Goal: Task Accomplishment & Management: Manage account settings

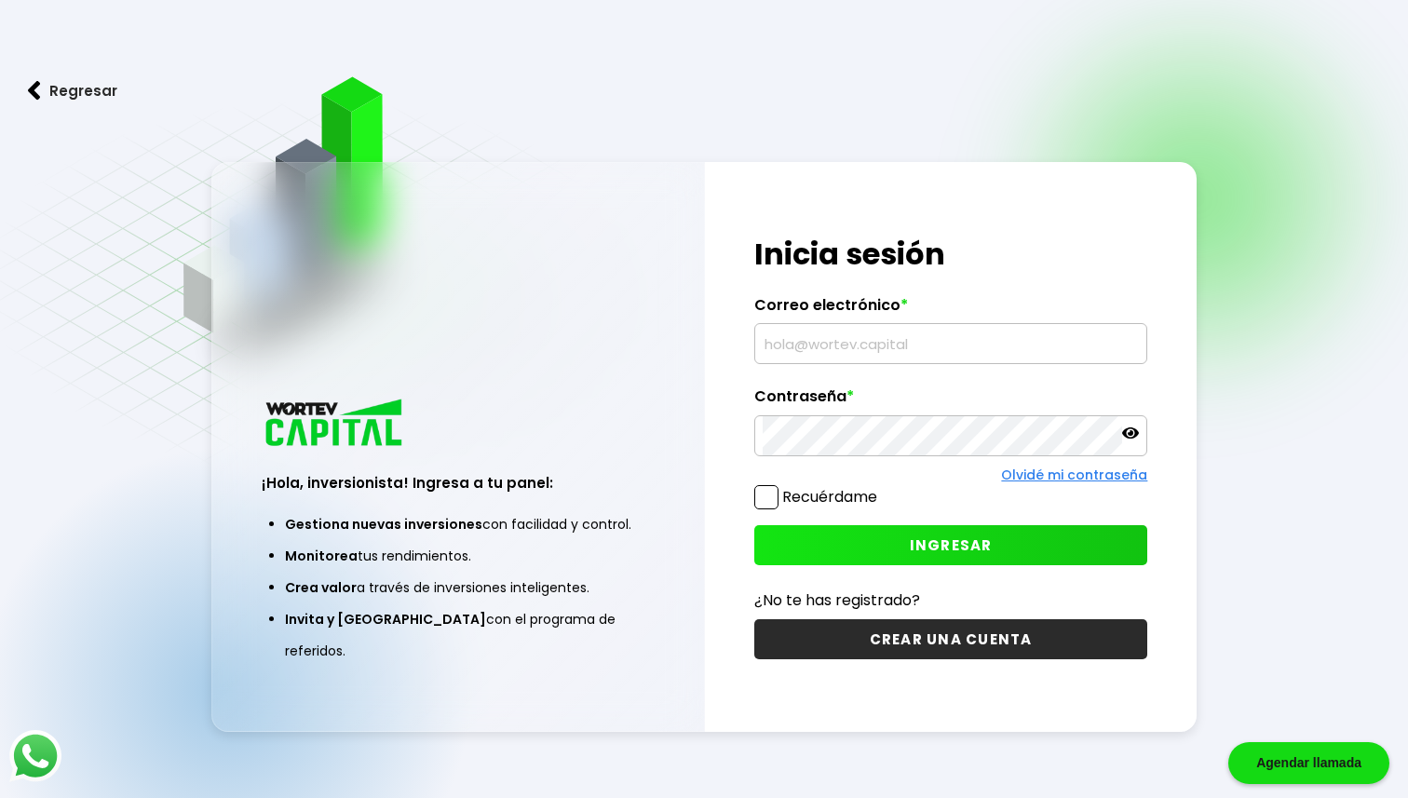
type input "[EMAIL_ADDRESS][DOMAIN_NAME]"
click at [859, 538] on button "INGRESAR" at bounding box center [951, 545] width 394 height 40
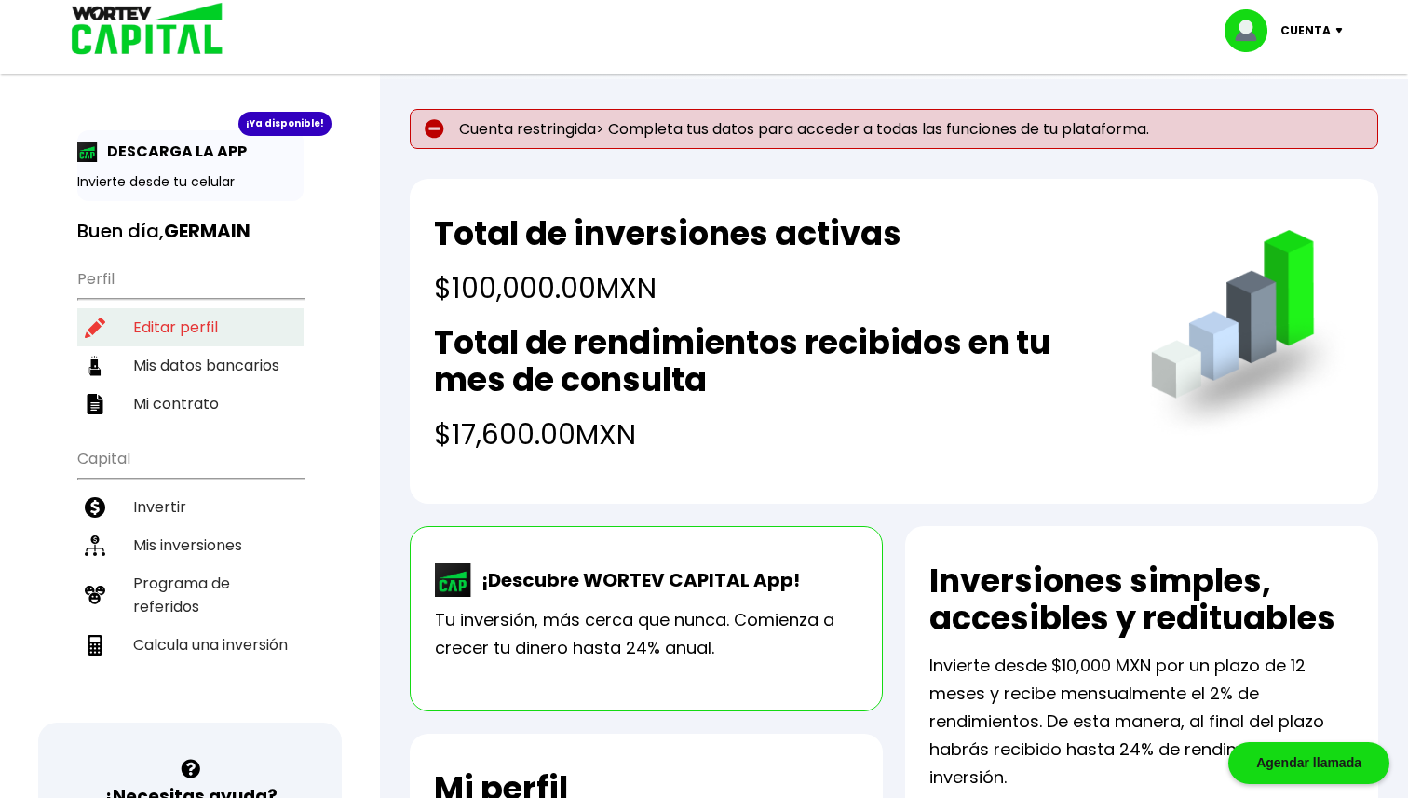
click at [178, 320] on li "Editar perfil" at bounding box center [190, 327] width 226 height 38
select select "Hombre"
select select "Licenciatura"
select select "CS"
select select "BBVA Bancomer"
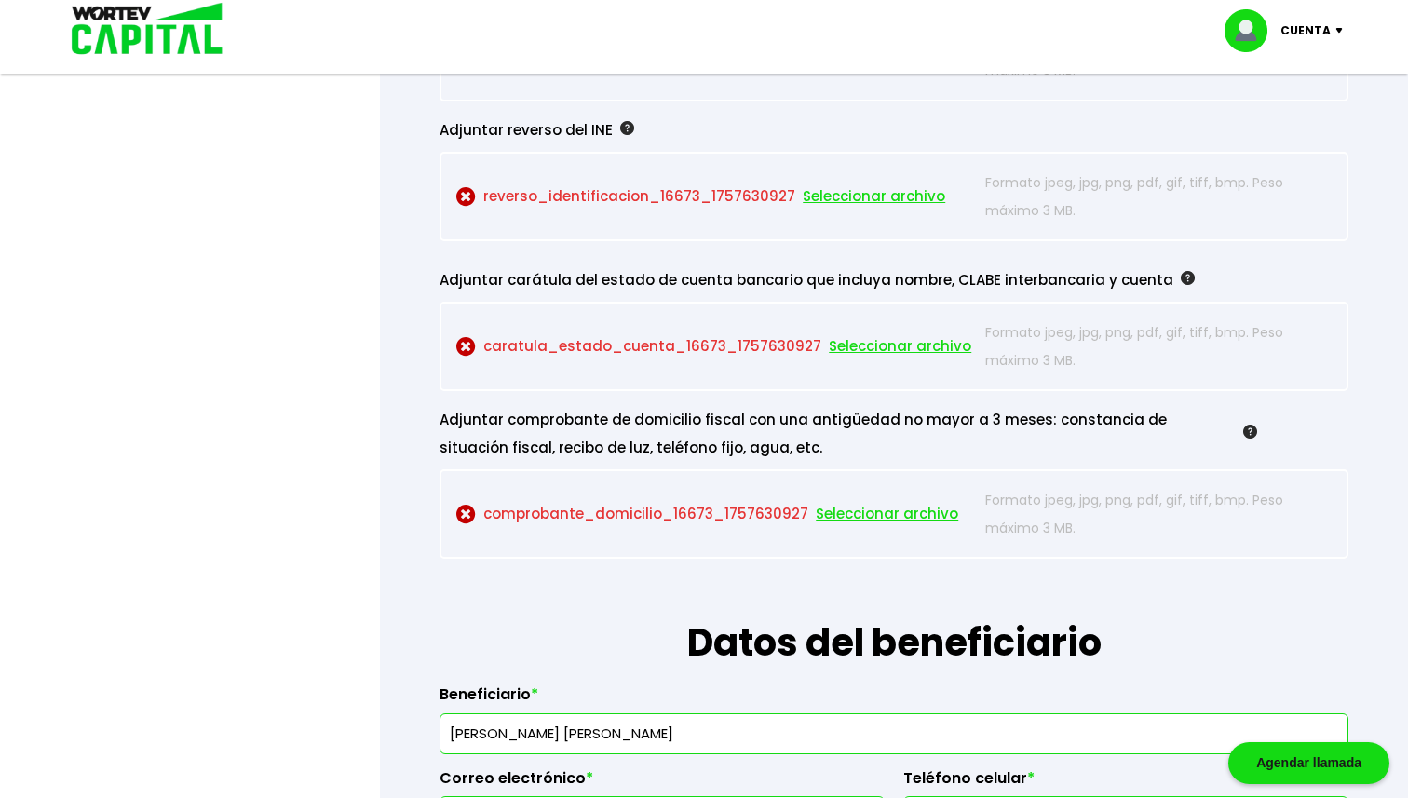
scroll to position [1818, 0]
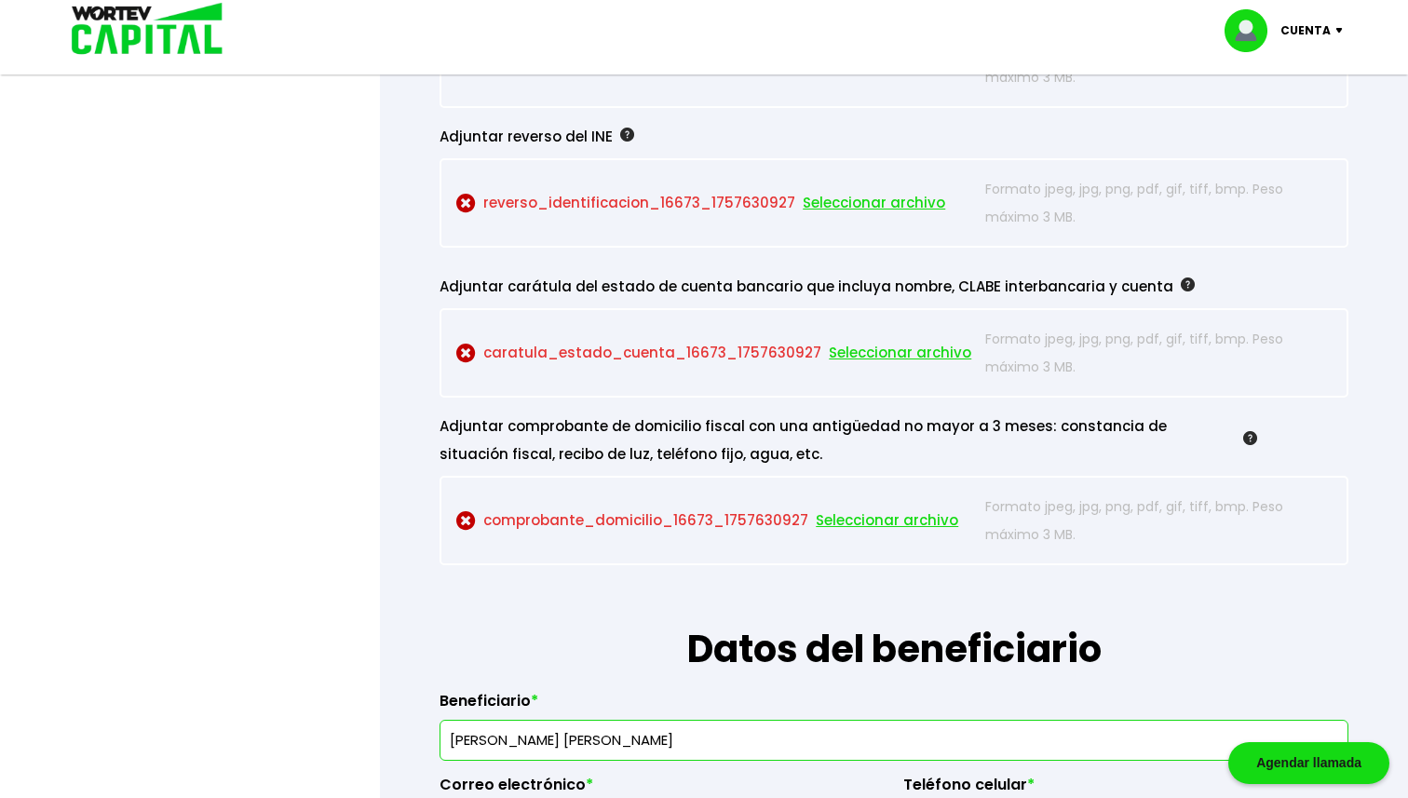
click at [856, 521] on span "Seleccionar archivo" at bounding box center [887, 521] width 142 height 28
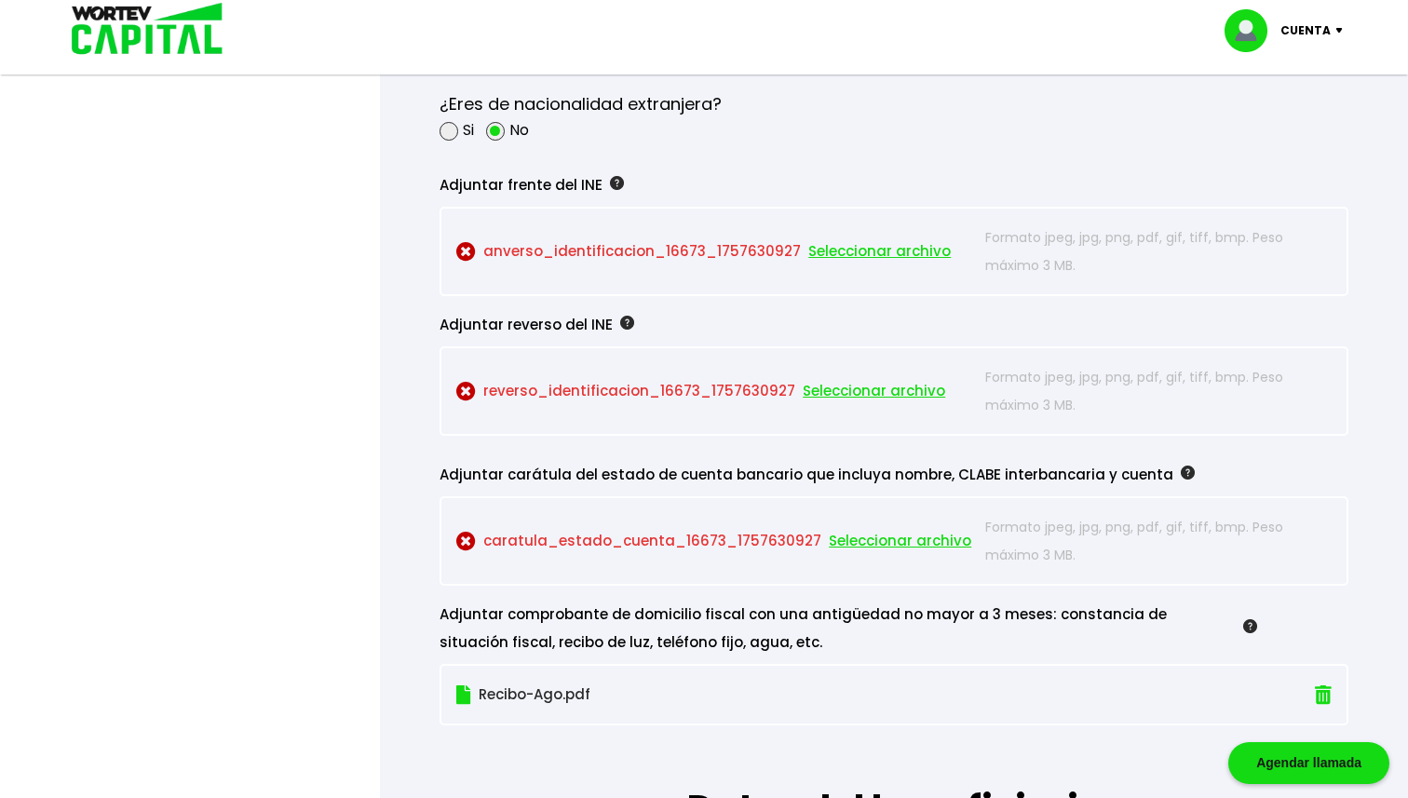
scroll to position [1628, 0]
click at [825, 252] on span "Seleccionar archivo" at bounding box center [879, 253] width 142 height 28
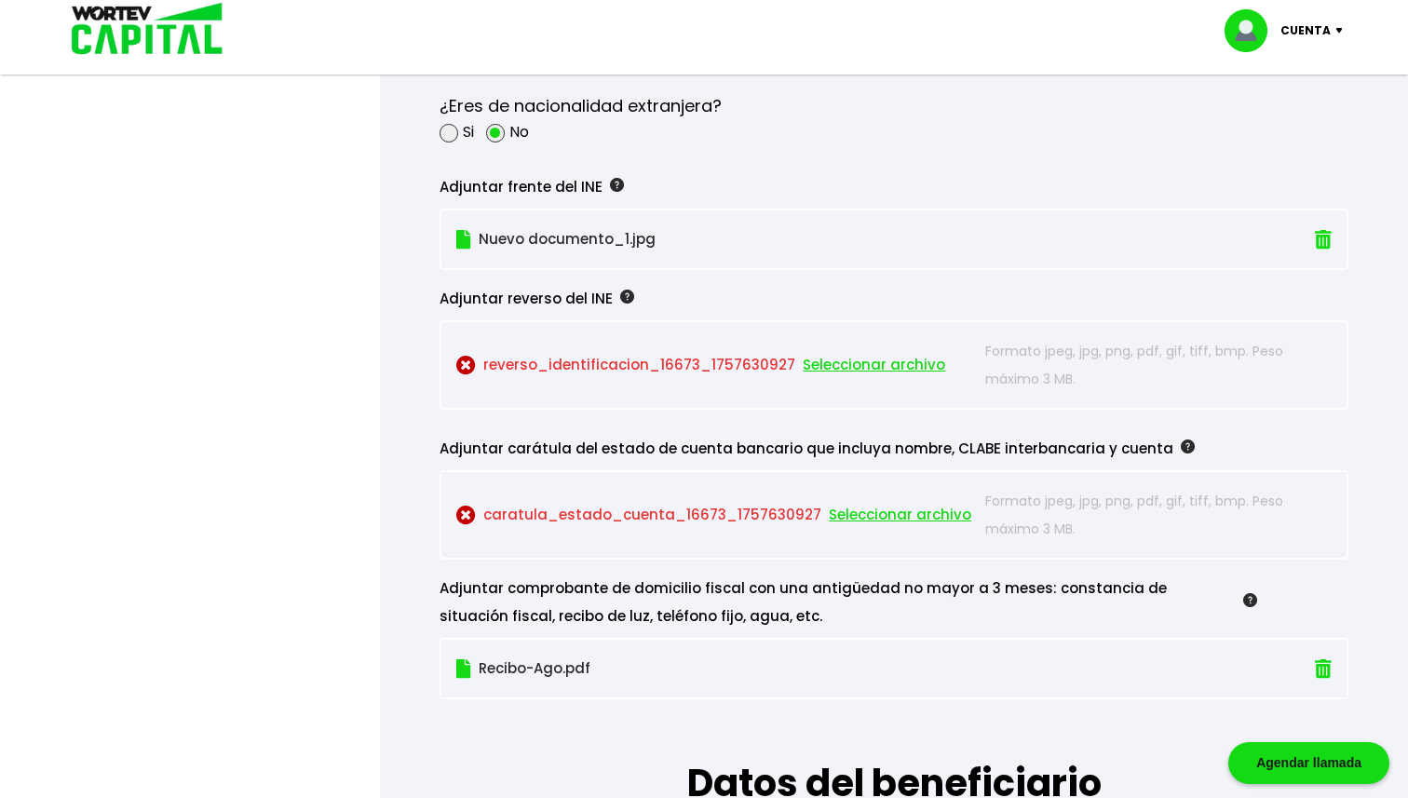
click at [905, 365] on span "Seleccionar archivo" at bounding box center [874, 365] width 142 height 28
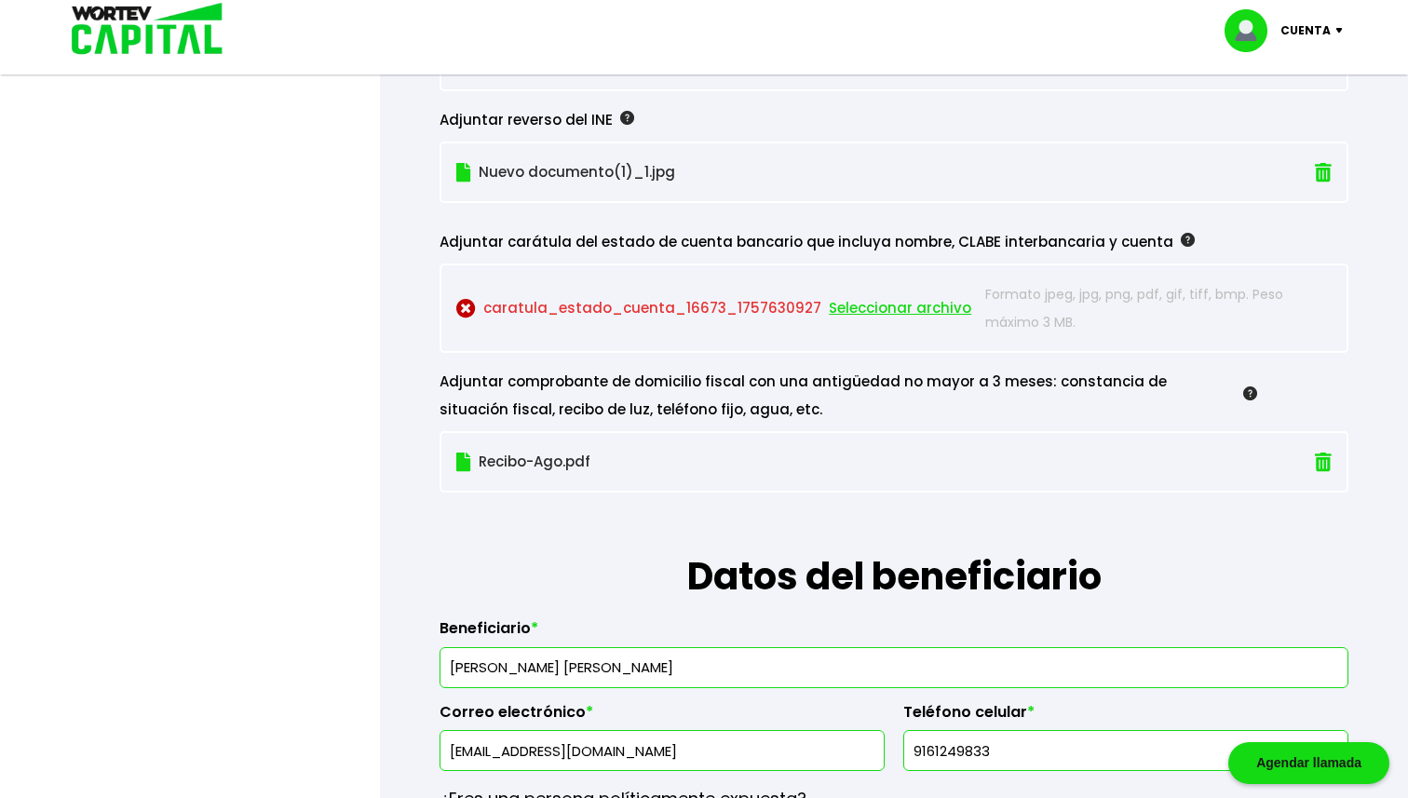
scroll to position [1811, 0]
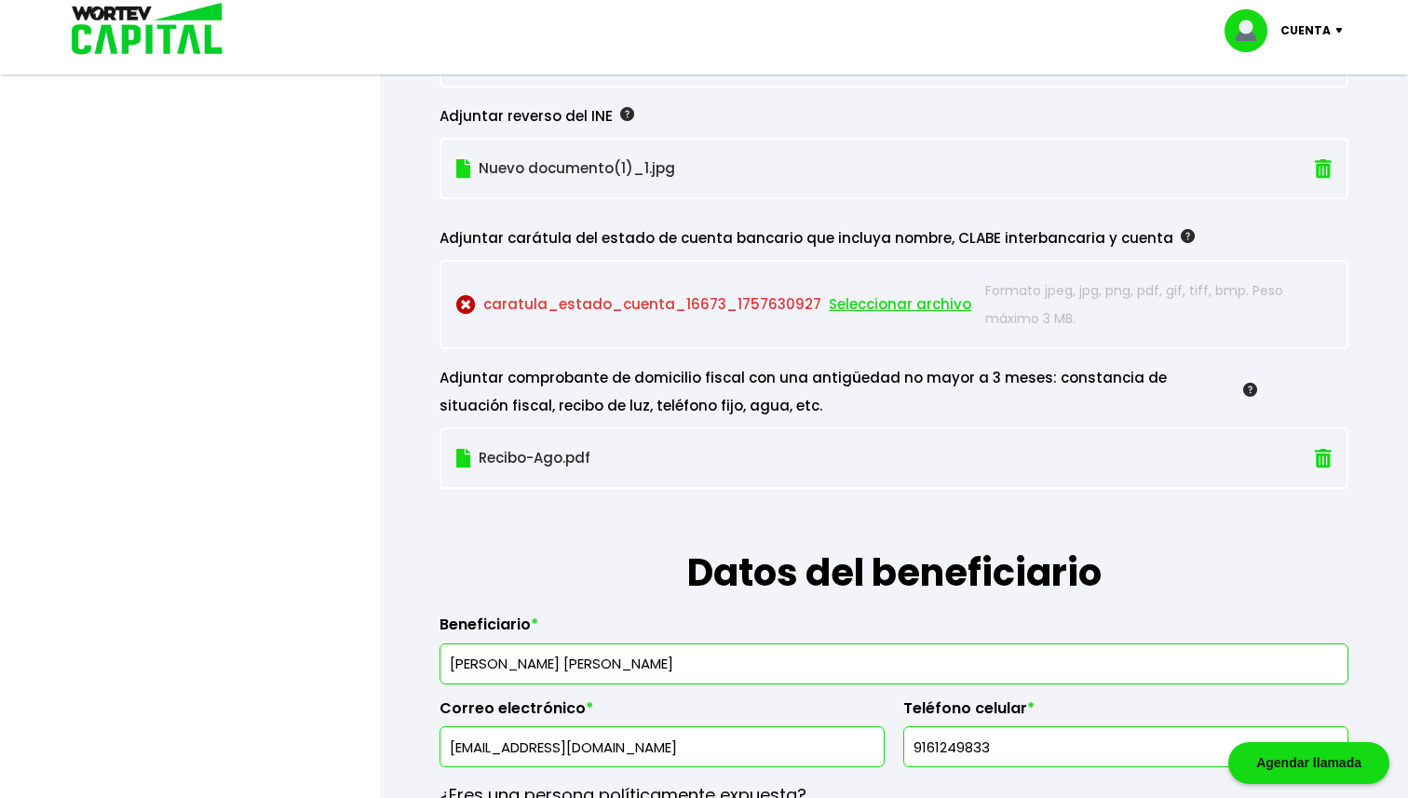
click at [876, 305] on span "Seleccionar archivo" at bounding box center [900, 305] width 142 height 28
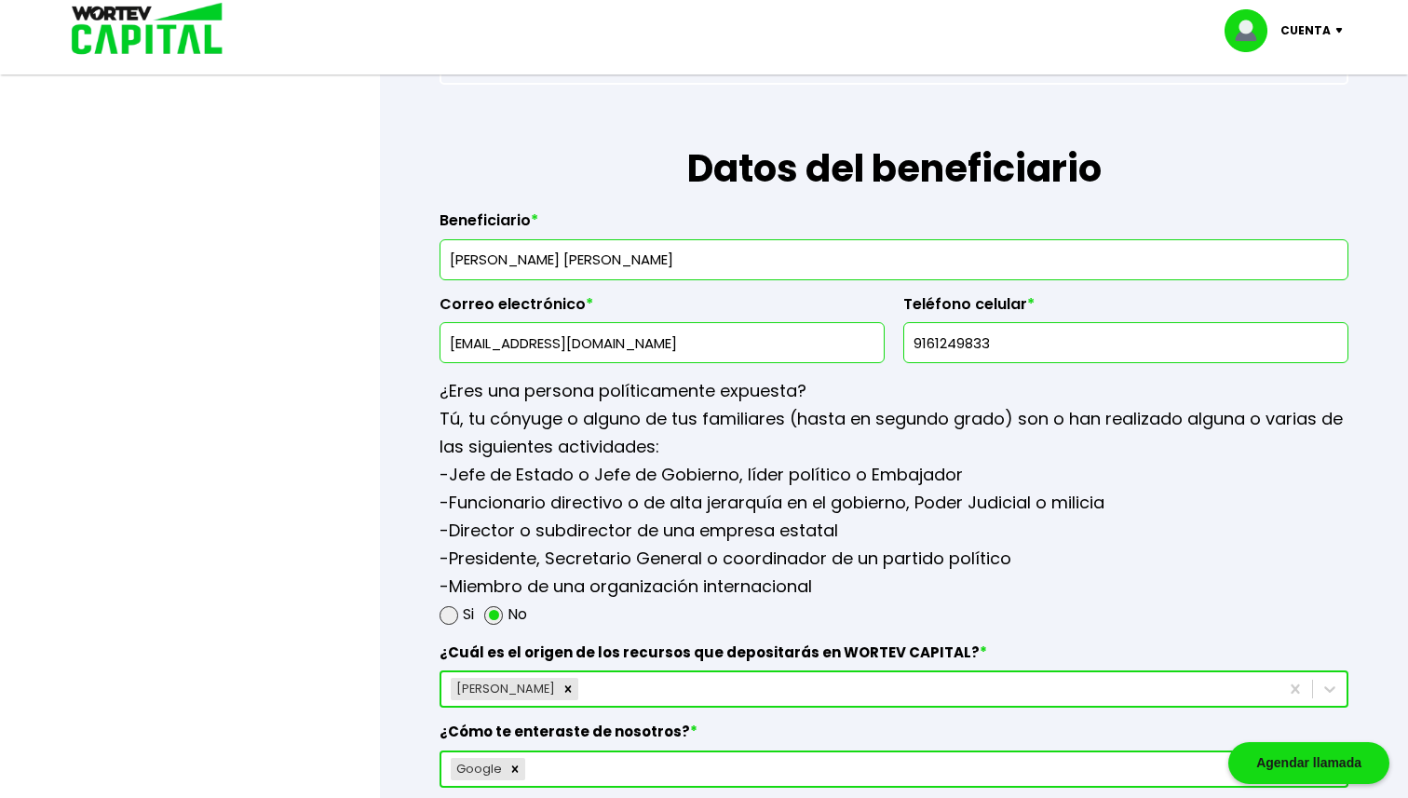
scroll to position [2186, 0]
drag, startPoint x: 1013, startPoint y: 339, endPoint x: 1064, endPoint y: 399, distance: 78.0
click at [1058, 354] on input "9161249833" at bounding box center [1126, 343] width 428 height 39
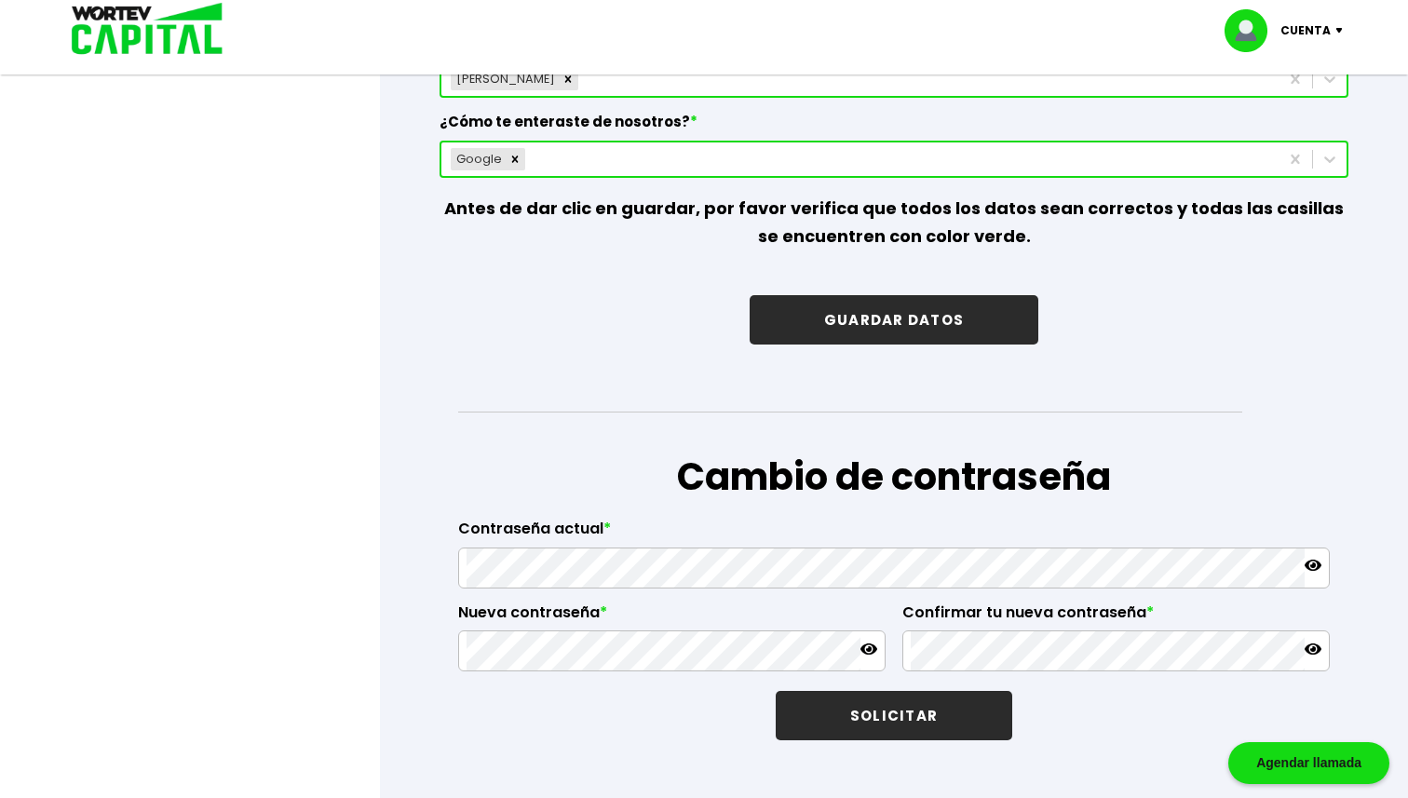
scroll to position [2823, 0]
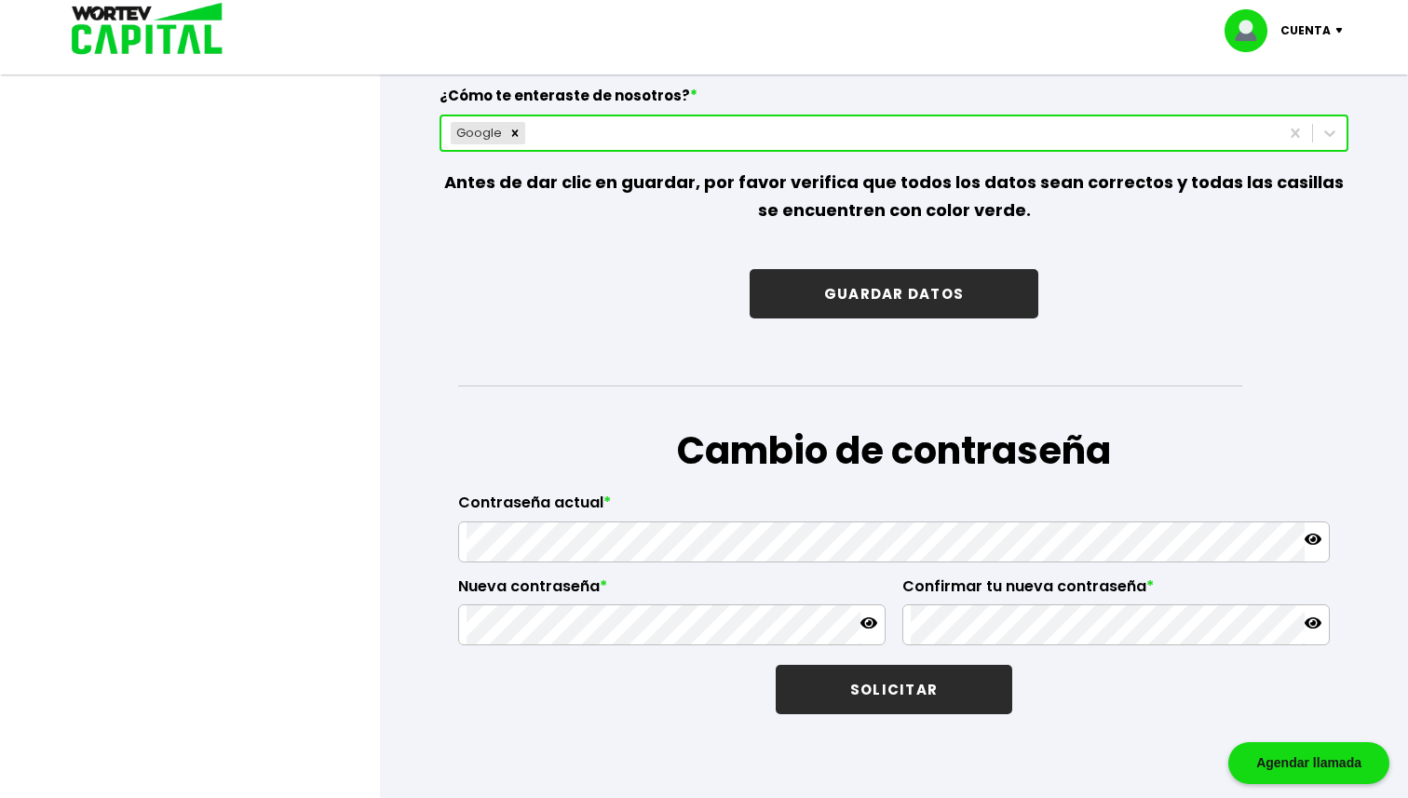
click at [852, 284] on button "GUARDAR DATOS" at bounding box center [894, 293] width 289 height 49
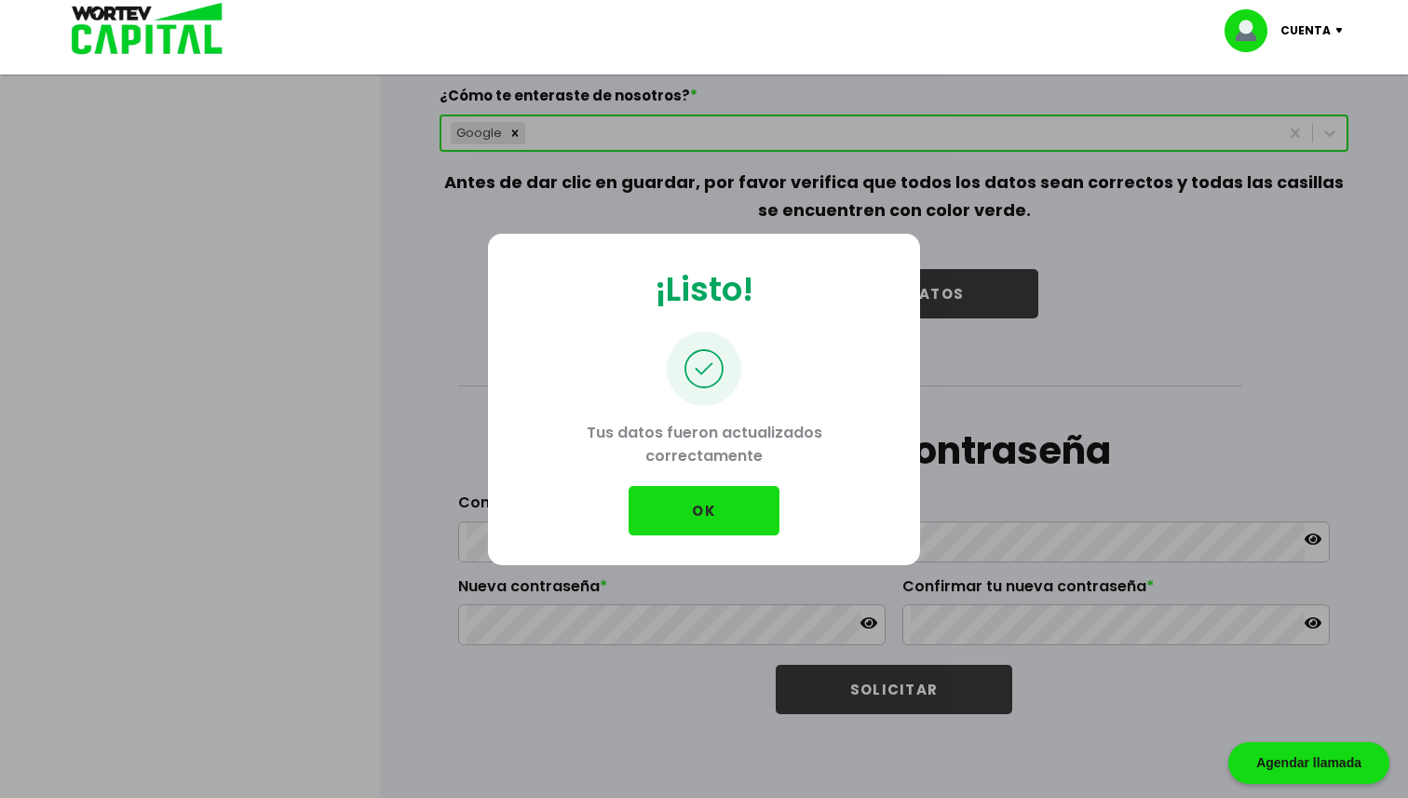
click at [740, 504] on button "OK" at bounding box center [704, 510] width 151 height 49
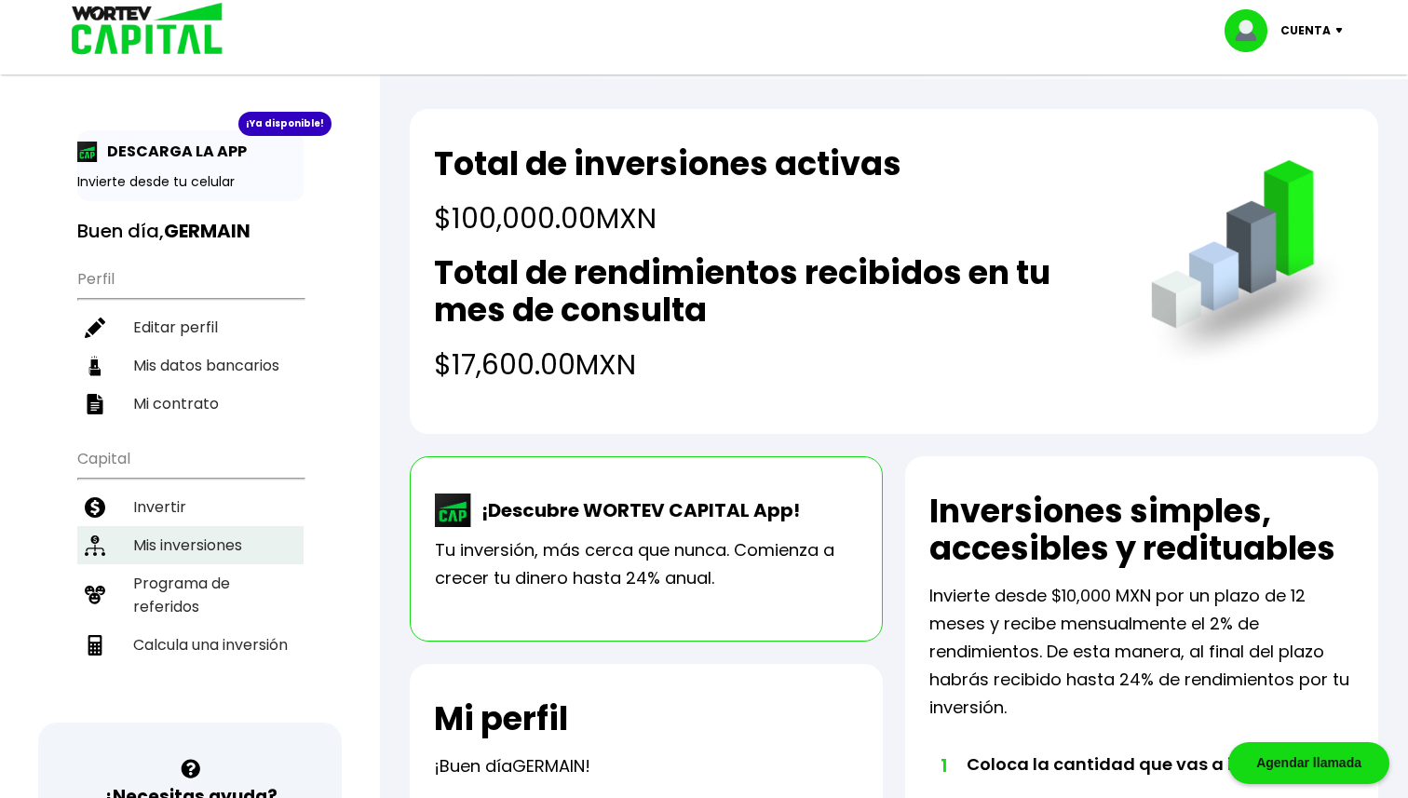
click at [210, 544] on li "Mis inversiones" at bounding box center [190, 545] width 226 height 38
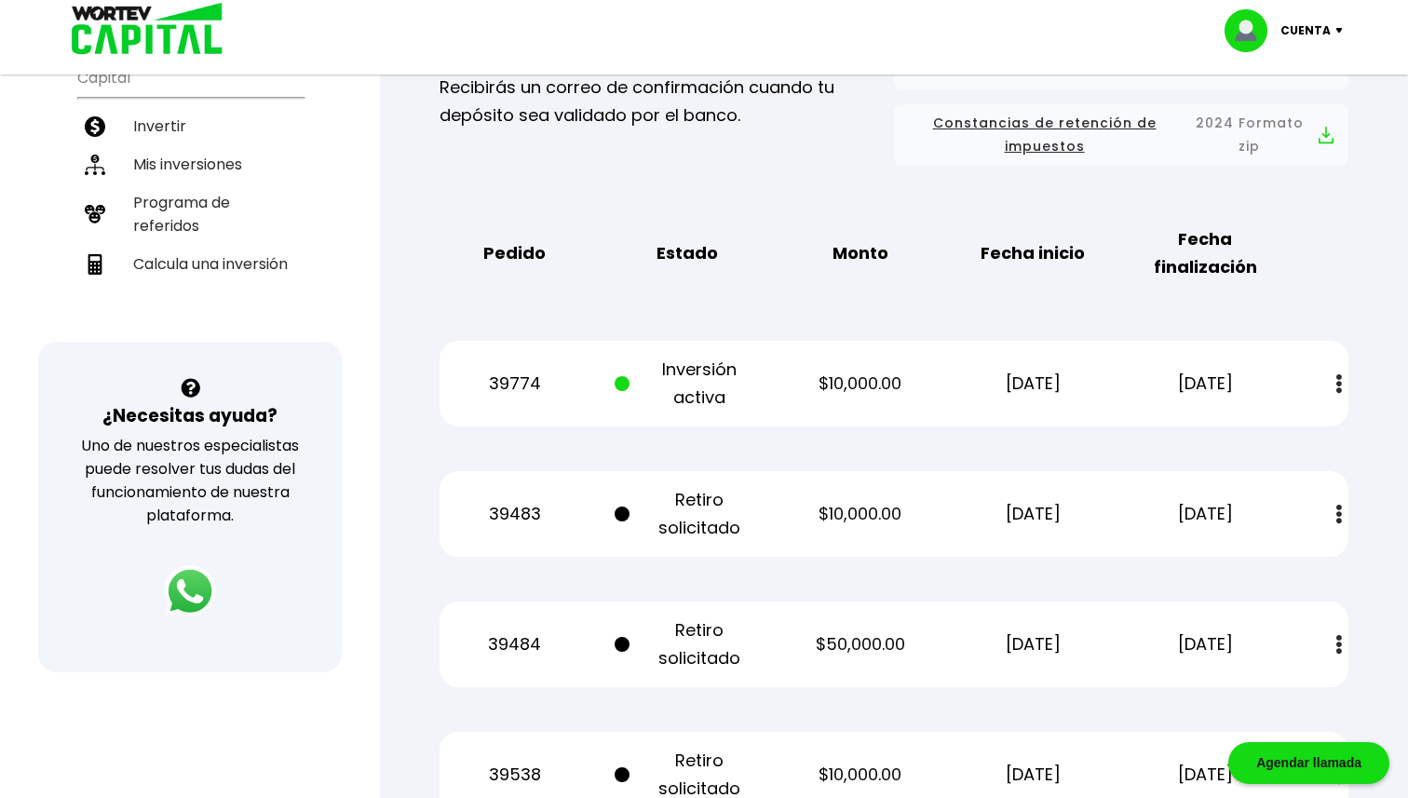
scroll to position [383, 0]
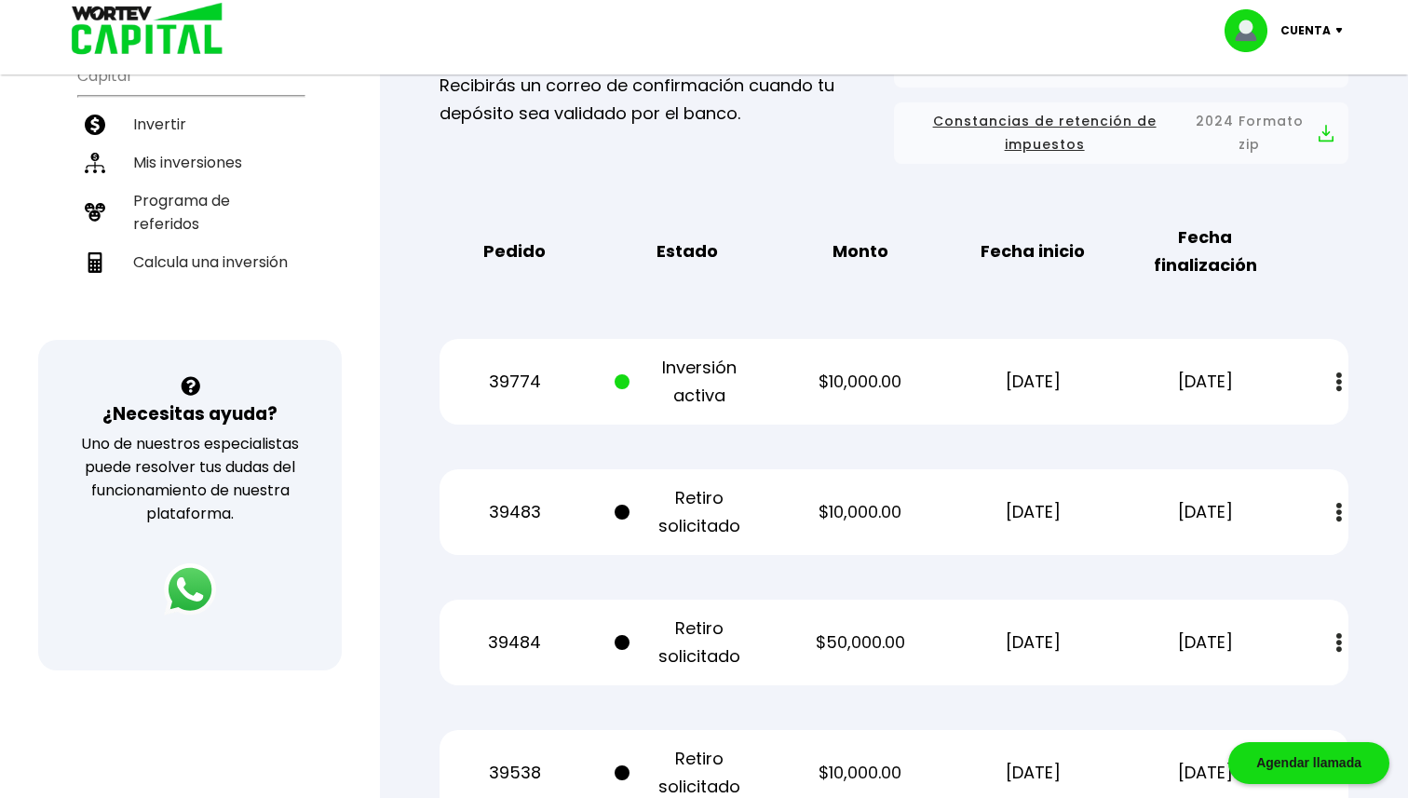
click at [1331, 375] on button at bounding box center [1339, 382] width 26 height 40
click at [1295, 319] on div "Mis inversiones Como inversionista activo de WORTEV CAPITAL, apoyas el crecimie…" at bounding box center [894, 562] width 969 height 1545
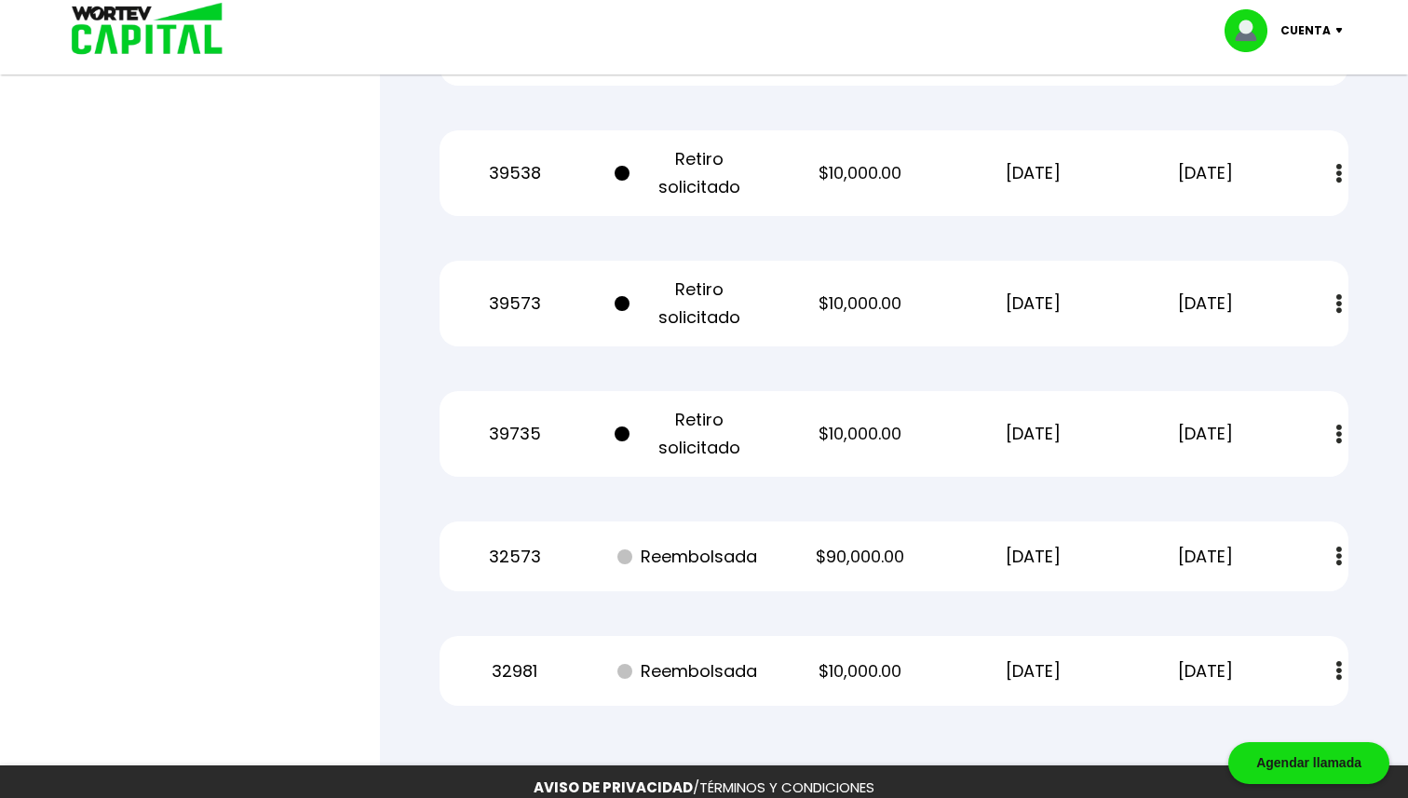
scroll to position [975, 0]
